Goal: Task Accomplishment & Management: Manage account settings

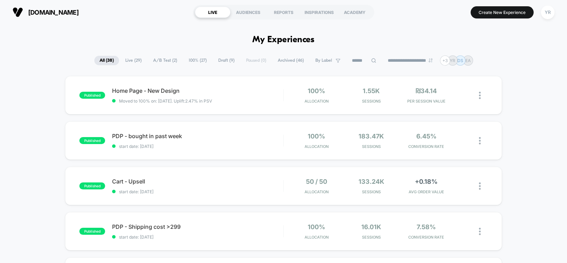
click at [548, 22] on div "[DOMAIN_NAME] LIVE AUDIENCES REPORTS INSPIRATIONS ACADEMY Create New Experience…" at bounding box center [283, 12] width 567 height 24
click at [551, 16] on div "YR" at bounding box center [548, 13] width 14 height 14
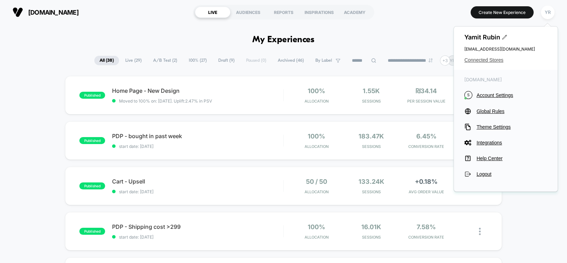
click at [489, 61] on span "Connected Stores" at bounding box center [506, 60] width 83 height 6
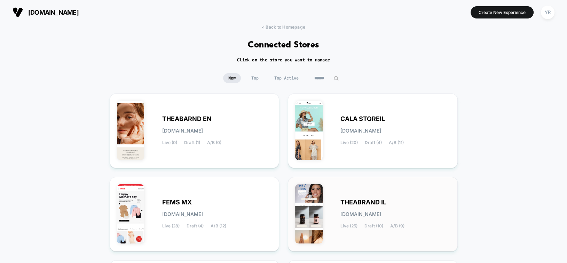
click at [363, 213] on span "[DOMAIN_NAME]" at bounding box center [361, 213] width 41 height 5
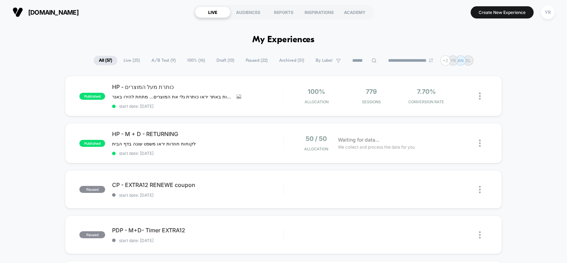
click at [158, 61] on span "A/B Test ( 9 )" at bounding box center [163, 60] width 35 height 9
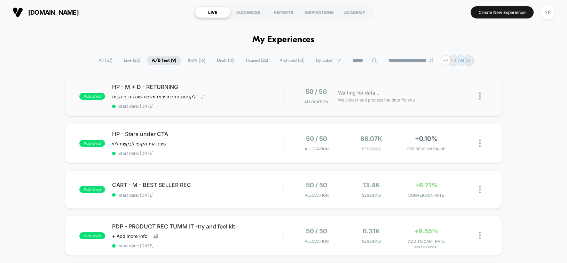
click at [238, 95] on div "HP - M + D - RETURNING לקוחות חוזרות יראו משפט שונה בדף הבית Click to edit expe…" at bounding box center [197, 95] width 171 height 25
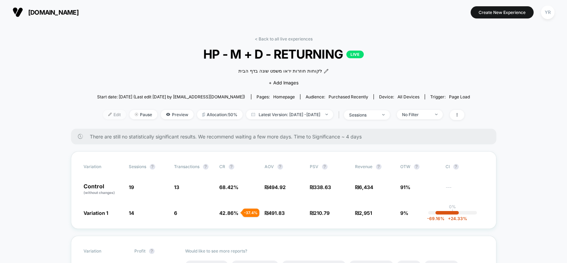
click at [103, 114] on span "Edit" at bounding box center [114, 114] width 23 height 9
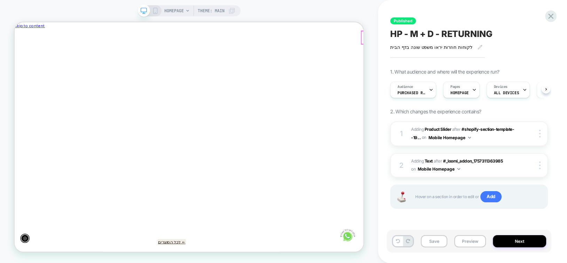
scroll to position [0, -373]
click at [25, 82] on icon "Close" at bounding box center [20, 85] width 7 height 7
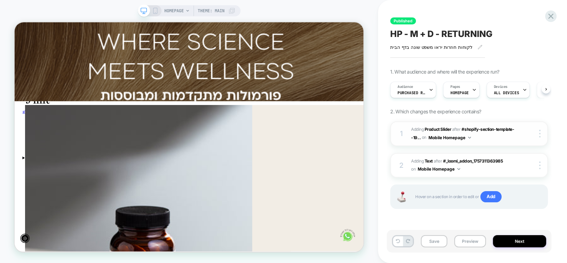
scroll to position [0, 0]
click at [519, 244] on button "Next" at bounding box center [519, 241] width 53 height 12
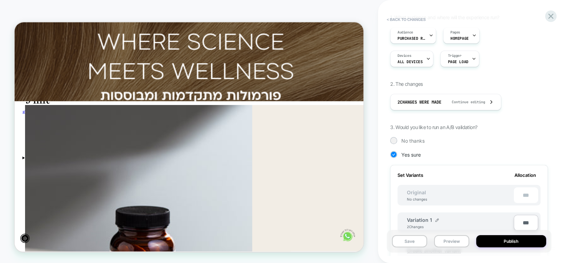
scroll to position [70, 0]
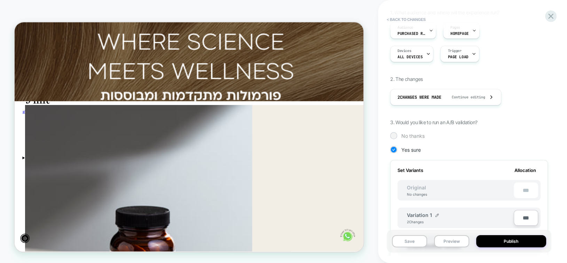
click at [391, 136] on div at bounding box center [393, 135] width 5 height 5
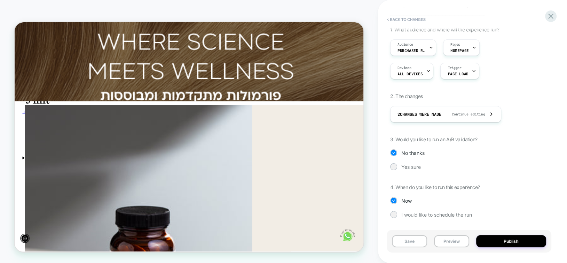
scroll to position [0, 0]
click at [405, 166] on span "Yes sure" at bounding box center [412, 167] width 20 height 6
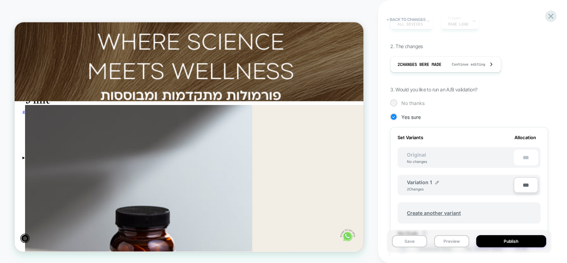
click at [393, 102] on div at bounding box center [393, 102] width 5 height 5
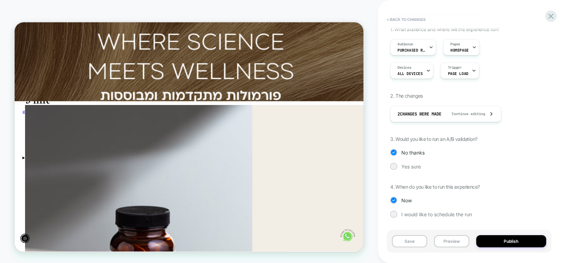
scroll to position [53, 0]
click at [418, 243] on button "Save" at bounding box center [409, 241] width 35 height 12
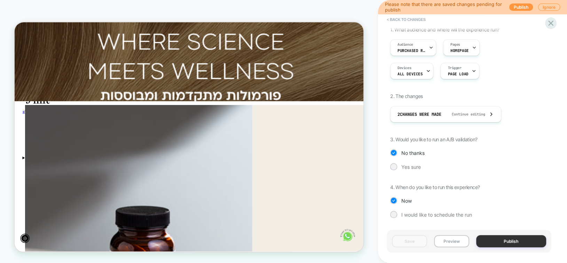
scroll to position [0, -373]
click at [497, 243] on button "Publish" at bounding box center [512, 241] width 70 height 12
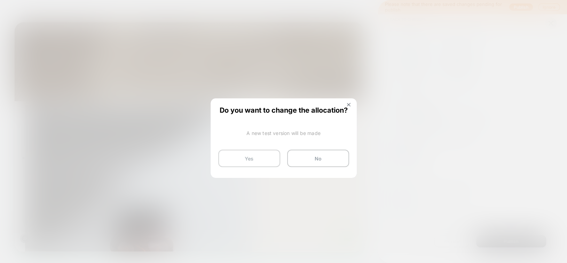
click at [238, 160] on button "Yes" at bounding box center [249, 157] width 62 height 17
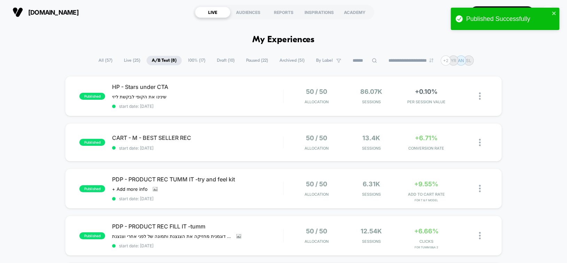
click at [359, 59] on input at bounding box center [365, 60] width 35 height 8
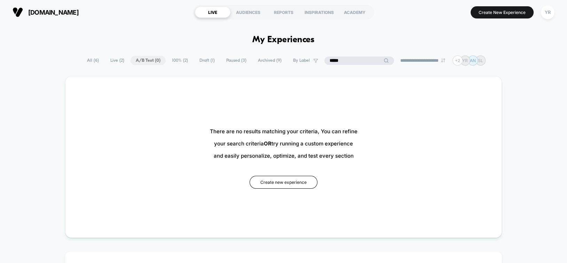
type input "*****"
click at [92, 60] on span "All ( 6 )" at bounding box center [93, 60] width 22 height 9
click at [102, 58] on span "All ( 6 )" at bounding box center [110, 60] width 22 height 9
click at [104, 59] on span "All ( 6 )" at bounding box center [110, 60] width 22 height 9
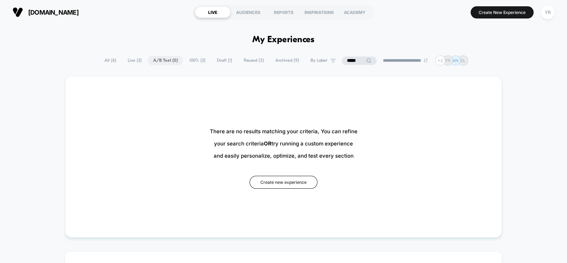
click at [104, 59] on span "All ( 6 )" at bounding box center [110, 60] width 22 height 9
click at [343, 58] on input "*****" at bounding box center [360, 60] width 70 height 8
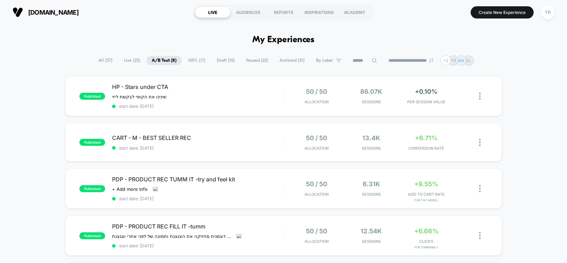
click at [93, 62] on span "All ( 57 )" at bounding box center [105, 60] width 24 height 9
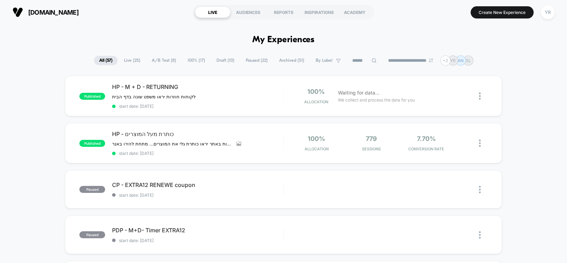
click at [357, 60] on input at bounding box center [364, 60] width 35 height 8
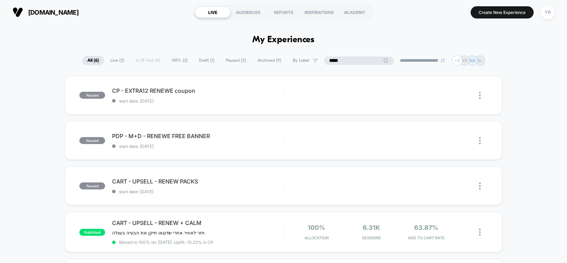
type input "*****"
click at [232, 59] on span "Paused ( 3 )" at bounding box center [236, 60] width 31 height 9
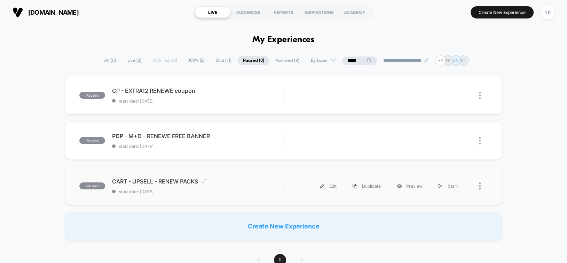
click at [239, 184] on span "CART - UPSELL - RENEW PACKS Click to edit experience details" at bounding box center [197, 181] width 171 height 7
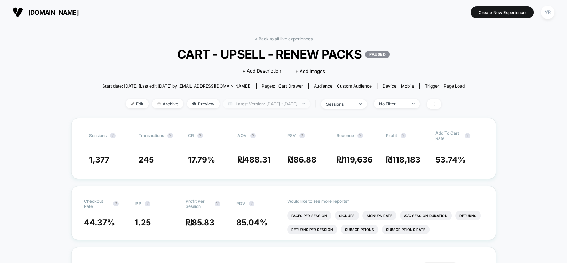
click at [248, 102] on span "Latest Version: [DATE] - [DATE]" at bounding box center [266, 103] width 87 height 9
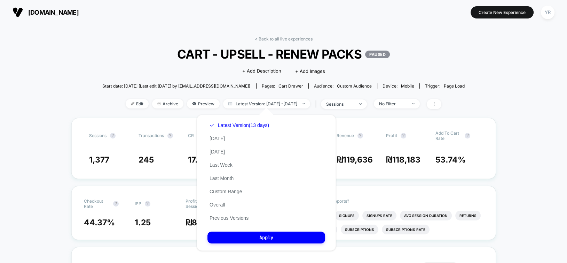
click at [243, 205] on div "Latest Version (13 days) [DATE] [DATE] Last Week Last Month Custom Range Overal…" at bounding box center [240, 171] width 64 height 106
click at [226, 203] on button "Overall" at bounding box center [218, 204] width 20 height 6
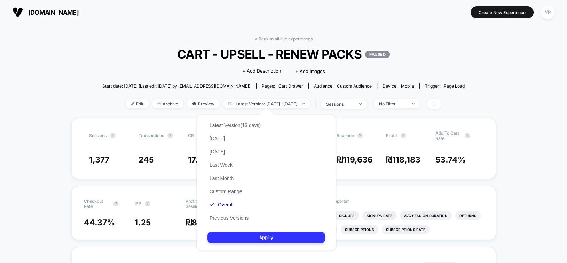
click at [246, 239] on button "Apply" at bounding box center [267, 237] width 118 height 12
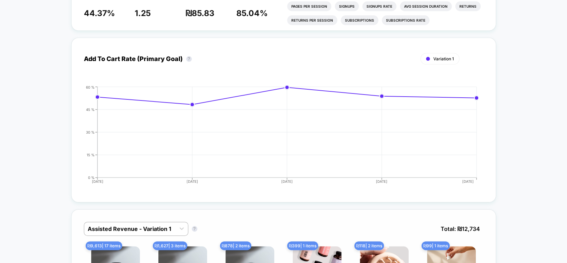
scroll to position [348, 0]
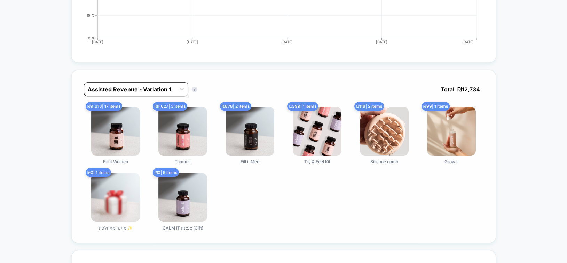
click at [114, 90] on div at bounding box center [130, 89] width 84 height 8
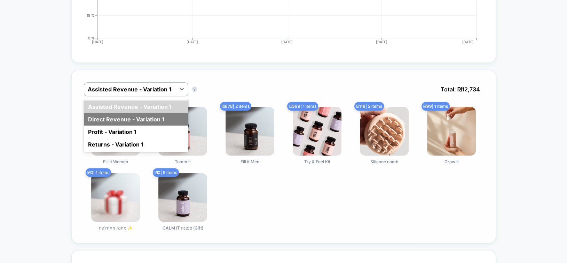
click at [114, 117] on div "Direct Revenue - Variation 1" at bounding box center [136, 119] width 105 height 13
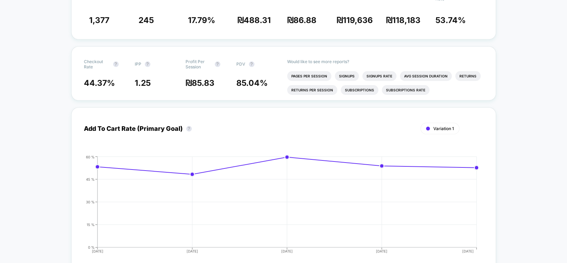
scroll to position [0, 0]
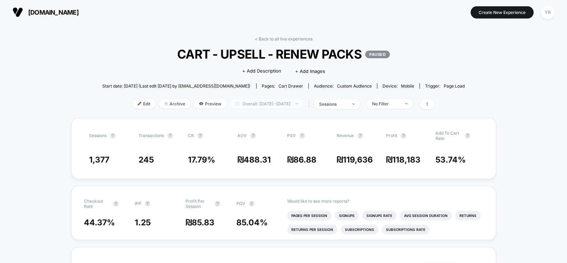
click at [266, 107] on span "Overall: [DATE] - [DATE]" at bounding box center [266, 103] width 73 height 9
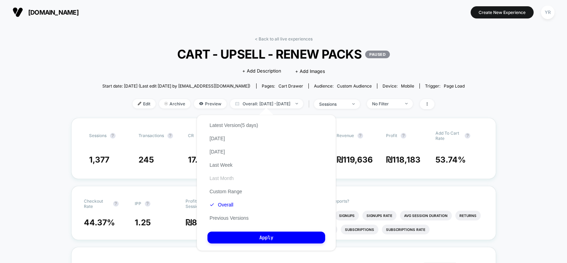
click at [224, 177] on button "Last Month" at bounding box center [222, 178] width 28 height 6
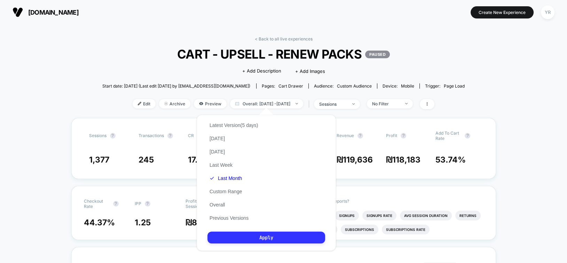
click at [253, 237] on button "Apply" at bounding box center [267, 237] width 118 height 12
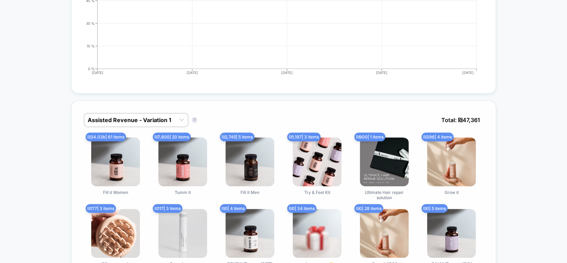
scroll to position [314, 0]
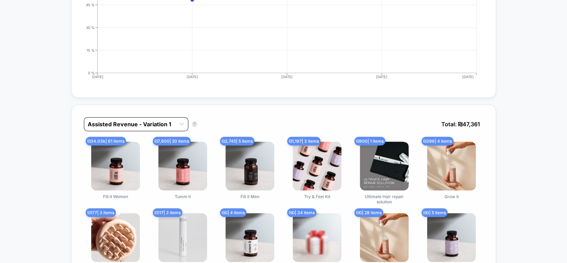
click at [153, 124] on div at bounding box center [130, 124] width 84 height 8
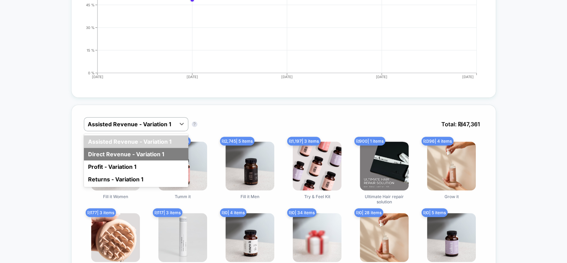
click at [152, 150] on div "Direct Revenue - Variation 1" at bounding box center [136, 154] width 105 height 13
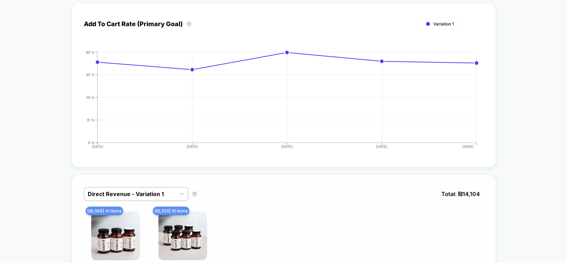
scroll to position [0, 0]
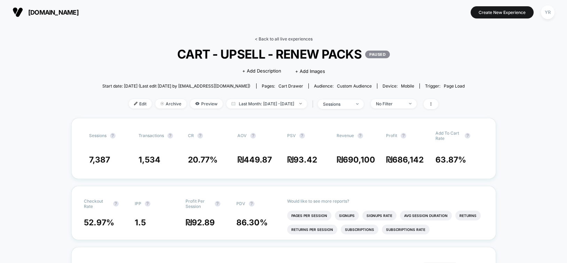
click at [285, 40] on link "< Back to all live experiences" at bounding box center [284, 38] width 58 height 5
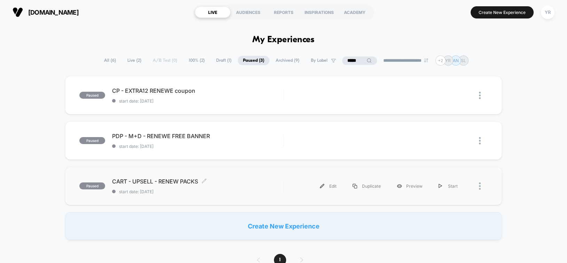
click at [239, 181] on span "CART - UPSELL - RENEW PACKS Click to edit experience details" at bounding box center [197, 181] width 171 height 7
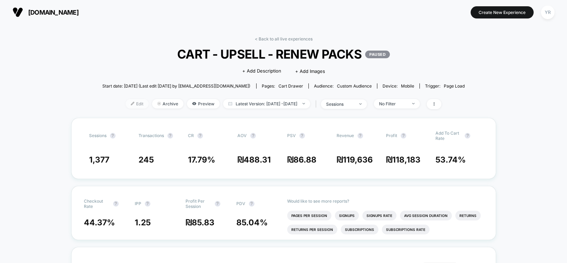
click at [131, 103] on span "Edit" at bounding box center [137, 103] width 23 height 9
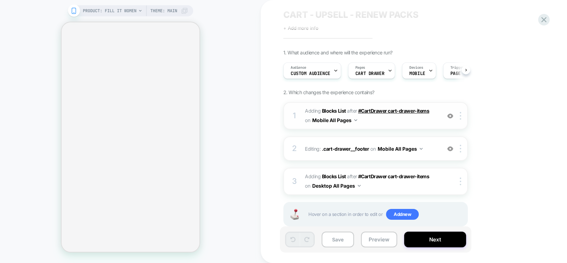
scroll to position [34, 0]
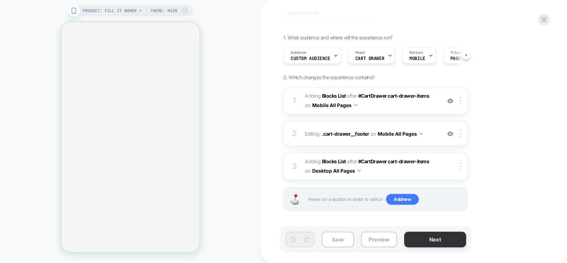
click at [424, 233] on button "Next" at bounding box center [435, 239] width 62 height 16
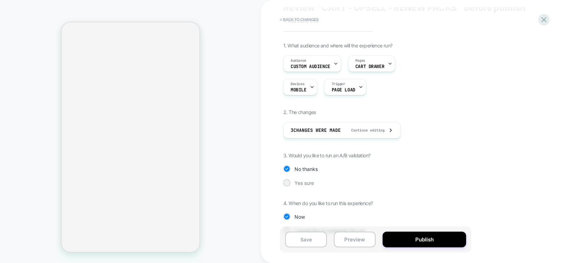
scroll to position [42, 0]
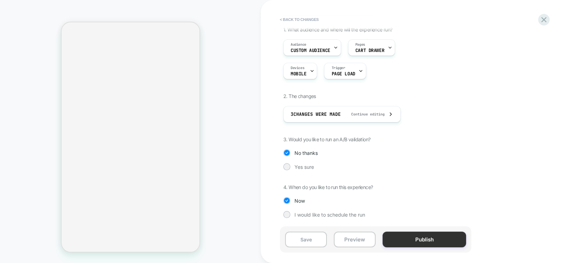
click at [426, 237] on button "Publish" at bounding box center [425, 239] width 84 height 16
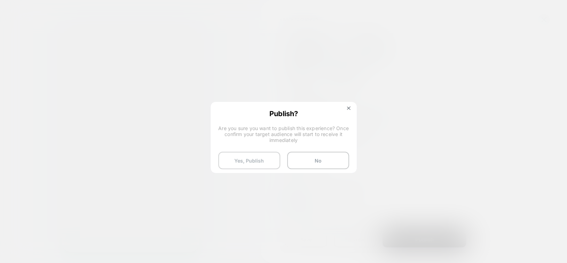
click at [234, 158] on button "Yes, Publish" at bounding box center [249, 160] width 62 height 17
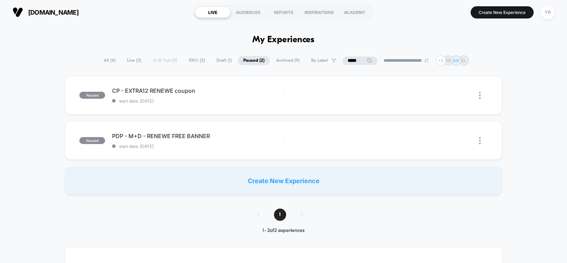
click at [127, 58] on span "Live ( 3 )" at bounding box center [134, 60] width 25 height 9
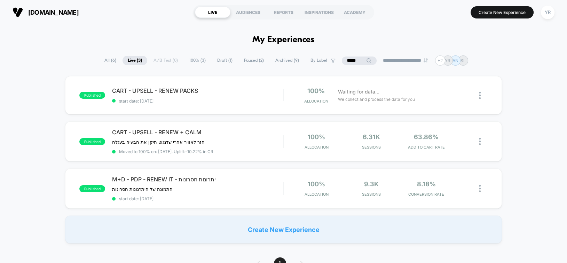
click at [349, 56] on input "*****" at bounding box center [359, 60] width 35 height 8
click at [349, 56] on input "*****" at bounding box center [360, 60] width 70 height 8
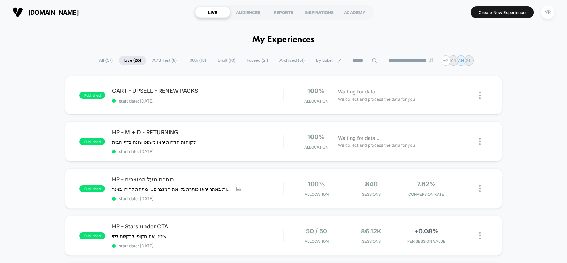
click at [147, 58] on span "A/B Test ( 8 )" at bounding box center [164, 60] width 35 height 9
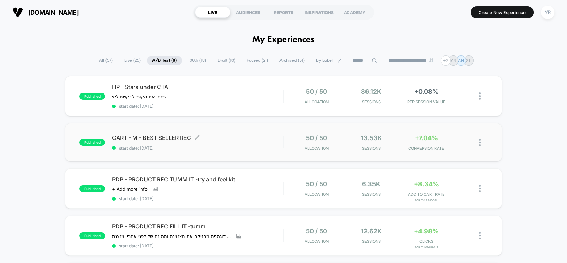
click at [238, 137] on span "CART - M - BEST SELLER REC Click to edit experience details" at bounding box center [197, 137] width 171 height 7
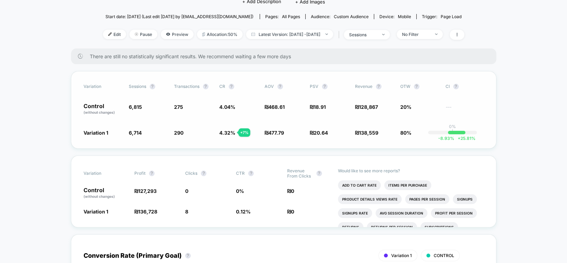
scroll to position [70, 0]
click at [348, 182] on li "Add To Cart Rate" at bounding box center [359, 185] width 43 height 10
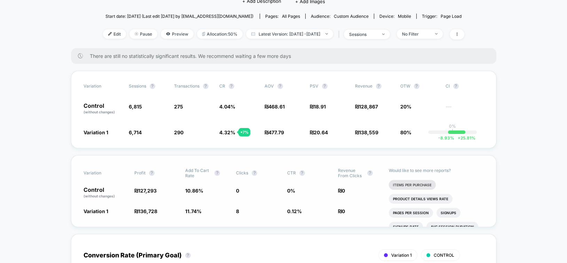
click at [430, 185] on li "Items Per Purchase" at bounding box center [412, 185] width 47 height 10
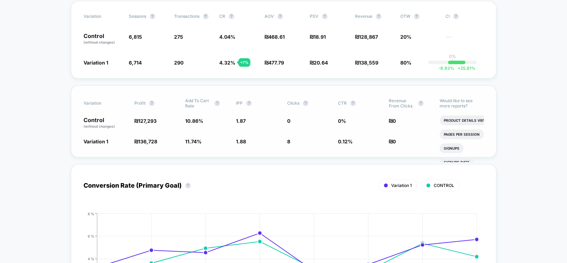
scroll to position [0, 0]
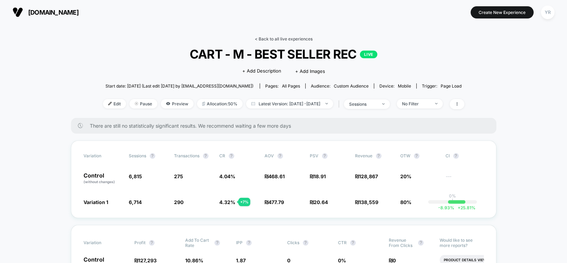
click at [289, 38] on link "< Back to all live experiences" at bounding box center [284, 38] width 58 height 5
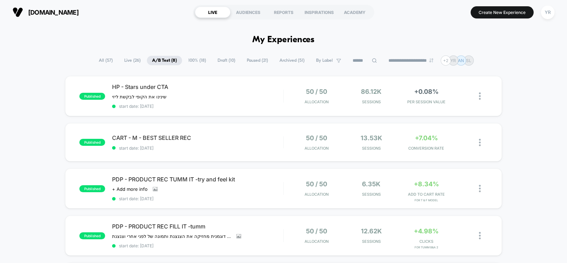
click at [554, 17] on button "YR" at bounding box center [548, 12] width 18 height 14
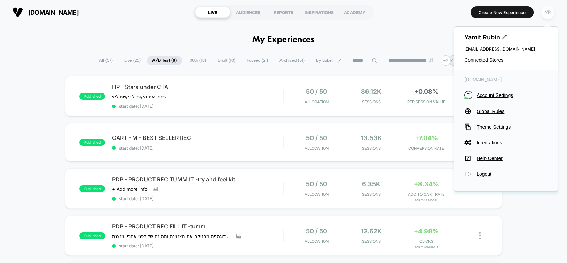
click at [550, 15] on div "YR" at bounding box center [548, 13] width 14 height 14
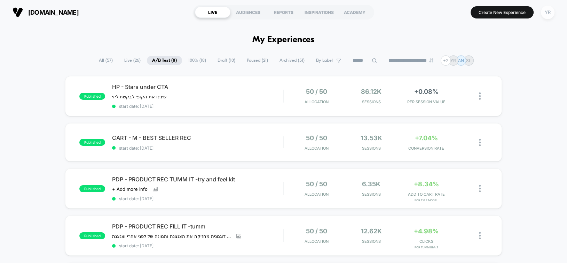
click at [550, 15] on div "YR" at bounding box center [548, 13] width 14 height 14
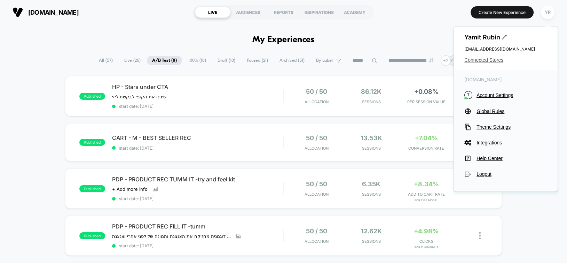
click at [492, 60] on span "Connected Stores" at bounding box center [506, 60] width 83 height 6
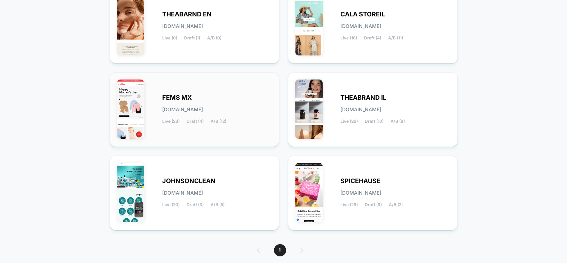
click at [165, 101] on div "FEMS MX [DOMAIN_NAME] Live (28) Draft (4) A/B (12)" at bounding box center [217, 109] width 110 height 29
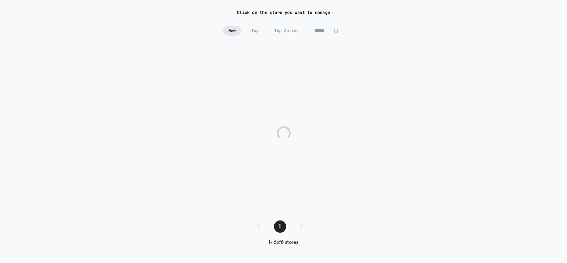
scroll to position [23, 0]
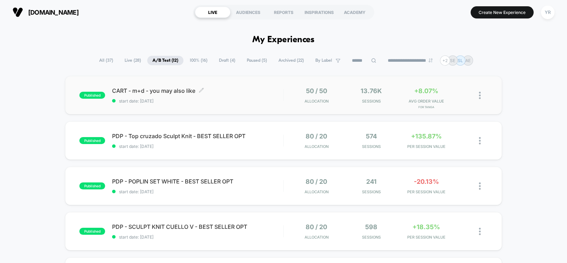
click at [262, 94] on div "CART - m+d - you may also like Click to edit experience details Click to edit e…" at bounding box center [197, 95] width 171 height 16
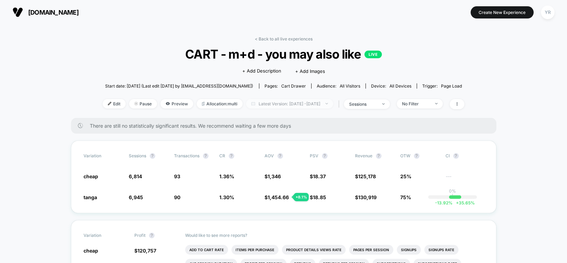
click at [287, 105] on span "Latest Version: [DATE] - [DATE]" at bounding box center [289, 103] width 87 height 9
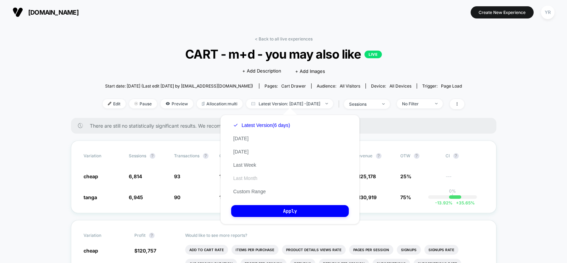
click at [252, 176] on button "Last Month" at bounding box center [245, 178] width 28 height 6
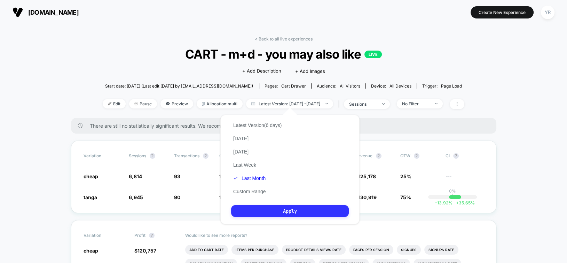
click at [272, 209] on button "Apply" at bounding box center [290, 211] width 118 height 12
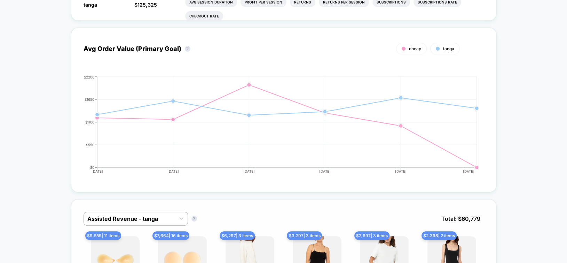
scroll to position [348, 0]
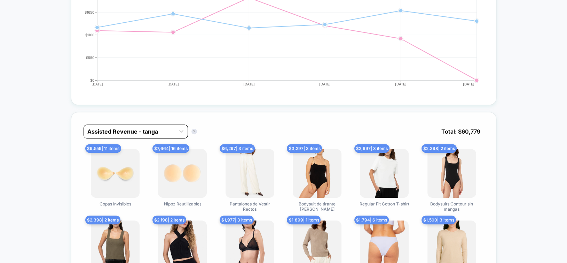
click at [128, 131] on div at bounding box center [129, 131] width 84 height 8
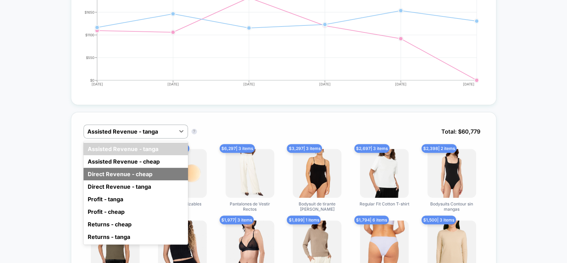
click at [116, 170] on div "Direct Revenue - cheap" at bounding box center [136, 174] width 105 height 13
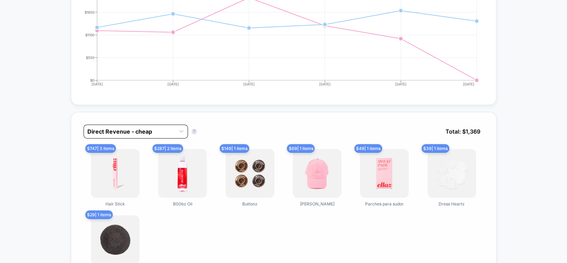
click at [131, 129] on div at bounding box center [129, 131] width 84 height 8
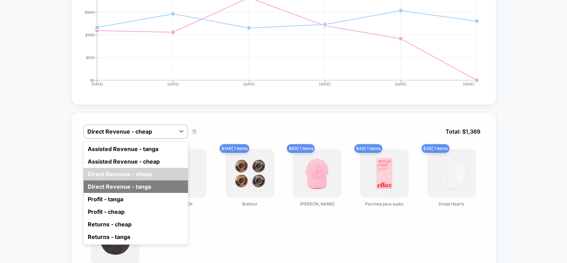
click at [125, 186] on div "Direct Revenue - tanga" at bounding box center [136, 186] width 105 height 13
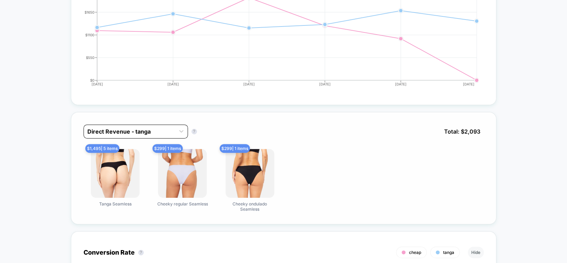
click at [143, 131] on div at bounding box center [129, 131] width 84 height 8
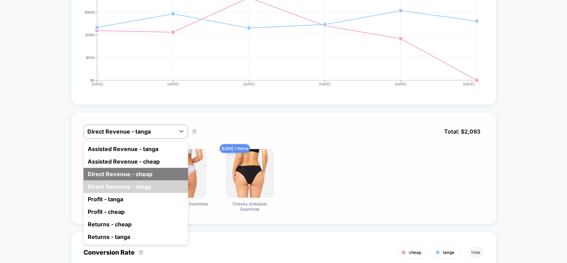
click at [124, 174] on div "Direct Revenue - cheap" at bounding box center [136, 174] width 105 height 13
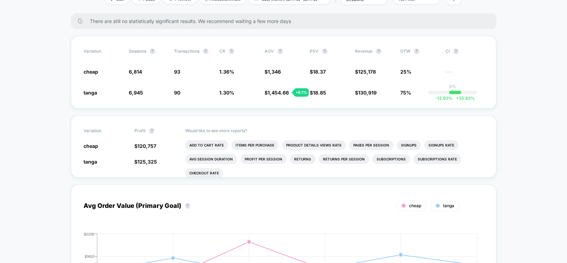
scroll to position [0, 0]
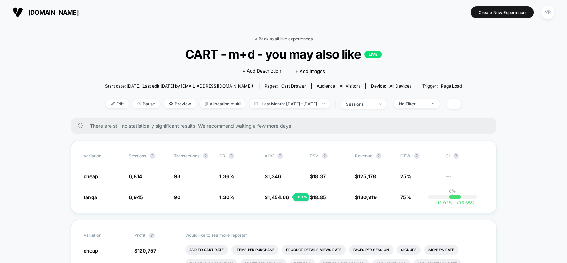
click at [265, 38] on link "< Back to all live experiences" at bounding box center [284, 38] width 58 height 5
